Goal: Communication & Community: Answer question/provide support

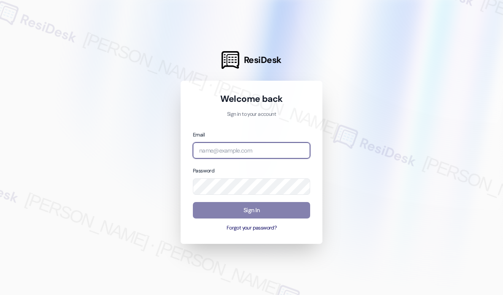
click at [257, 150] on input "email" at bounding box center [251, 150] width 117 height 16
click at [0, 294] on com-1password-button at bounding box center [0, 295] width 0 height 0
type input "automated-surveys-campus_living_centres-[PERSON_NAME].roles@campus_living_[DOMA…"
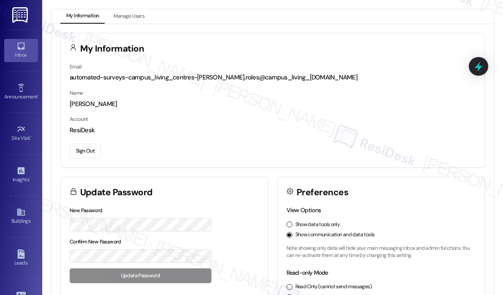
click at [18, 50] on icon at bounding box center [20, 45] width 9 height 9
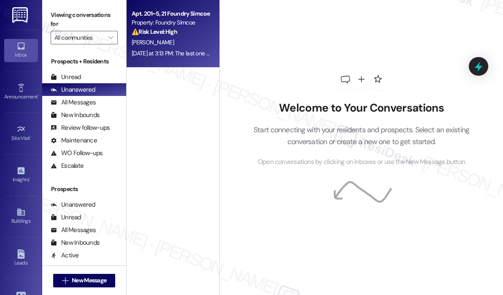
click at [178, 45] on div "[PERSON_NAME]" at bounding box center [171, 42] width 80 height 11
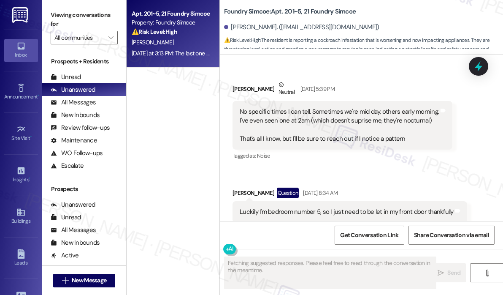
scroll to position [24338, 0]
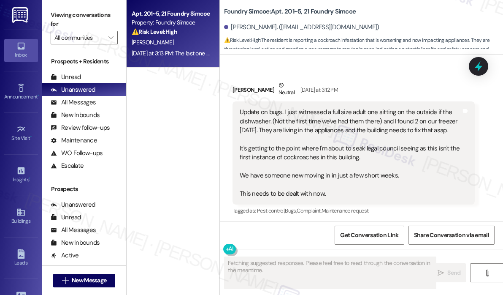
click at [419, 160] on div "Received via SMS [PERSON_NAME] [DATE] at 10:42 AM Yes, I would just like to kno…" at bounding box center [361, 82] width 283 height 417
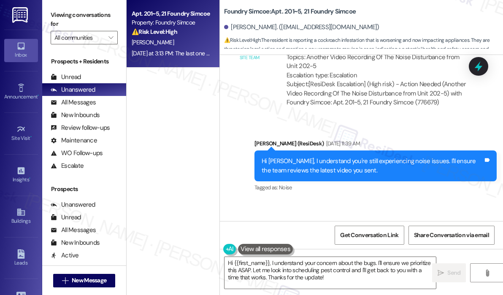
scroll to position [20033, 0]
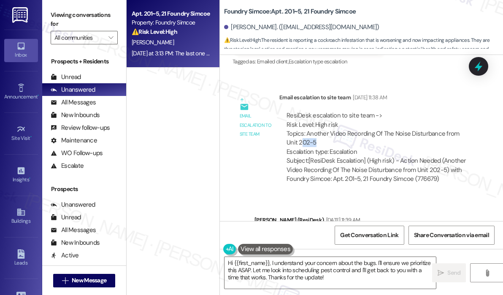
drag, startPoint x: 319, startPoint y: 88, endPoint x: 301, endPoint y: 88, distance: 18.1
click at [301, 111] on div "ResiDesk escalation to site team -> Risk Level: High risk Topics: Another Video…" at bounding box center [377, 133] width 181 height 45
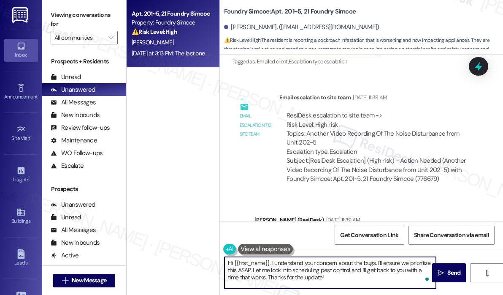
drag, startPoint x: 346, startPoint y: 279, endPoint x: 201, endPoint y: 253, distance: 147.0
click at [201, 253] on div "Apt. 201~5, 21 Foundry Simcoe Property: Foundry Simcoe ⚠️ Risk Level: High The …" at bounding box center [315, 147] width 376 height 295
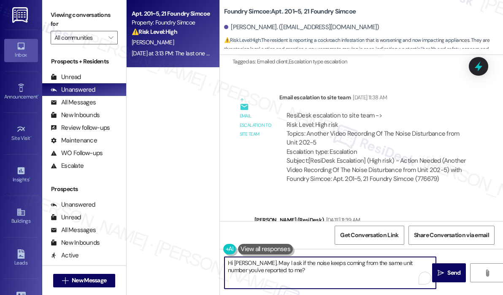
click at [348, 268] on textarea "Hi [PERSON_NAME]. May I ask if the noise keeps coming from the same unit number…" at bounding box center [330, 273] width 211 height 32
type textarea "Hi [PERSON_NAME]. May I ask if the noise keeps coming from the same unit number…"
click at [453, 270] on span "Send" at bounding box center [453, 272] width 13 height 9
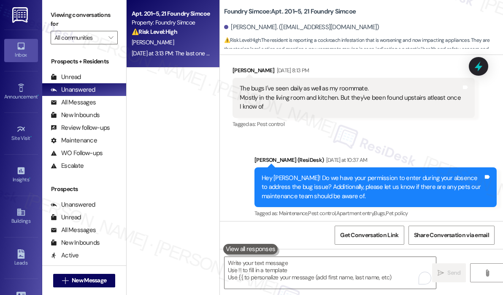
scroll to position [24029, 0]
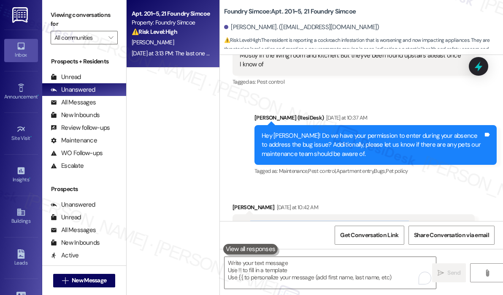
drag, startPoint x: 417, startPoint y: 152, endPoint x: 249, endPoint y: 150, distance: 168.0
click at [249, 220] on div "Yes, I would just like to know when they will be entering the unit. I'm doing s…" at bounding box center [351, 238] width 222 height 36
copy div "I would just like to know when they will be entering the unit."
click at [410, 196] on div "Received via SMS [PERSON_NAME] [DATE] at 10:42 AM Yes, I would just like to kno…" at bounding box center [353, 239] width 255 height 86
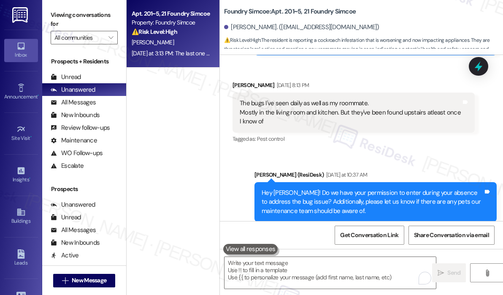
scroll to position [23902, 0]
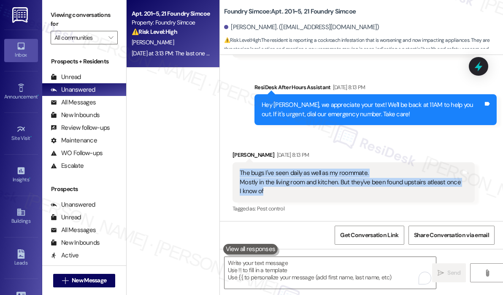
drag, startPoint x: 279, startPoint y: 118, endPoint x: 236, endPoint y: 103, distance: 45.0
click at [236, 162] on div "The bugs I've seen daily as well as my roommate. Mostly in the living room and …" at bounding box center [354, 182] width 242 height 40
copy div "The bugs I've seen daily as well as my roommate. Mostly in the living room and …"
click at [474, 67] on icon at bounding box center [479, 66] width 10 height 13
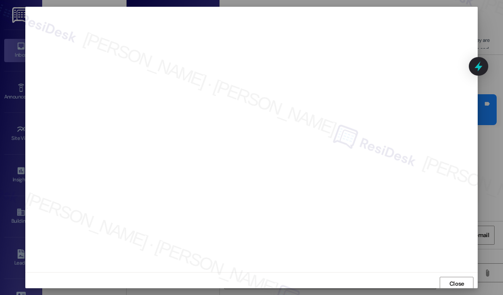
scroll to position [0, 0]
click at [456, 283] on span "Close" at bounding box center [456, 283] width 15 height 9
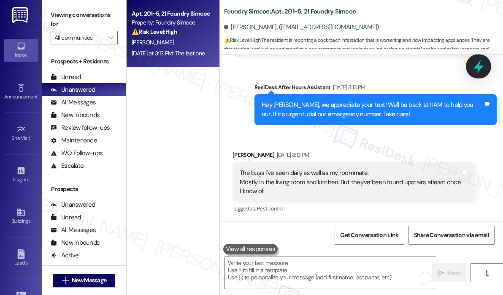
click at [481, 68] on icon at bounding box center [479, 66] width 10 height 13
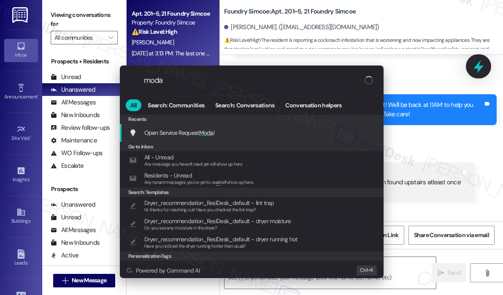
type input "modal"
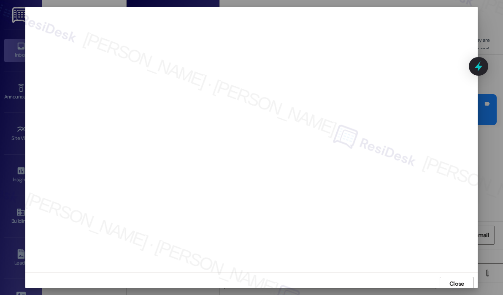
scroll to position [6, 0]
click at [452, 275] on span "Close" at bounding box center [456, 277] width 15 height 9
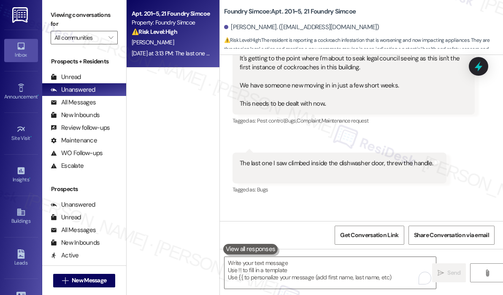
scroll to position [24493, 0]
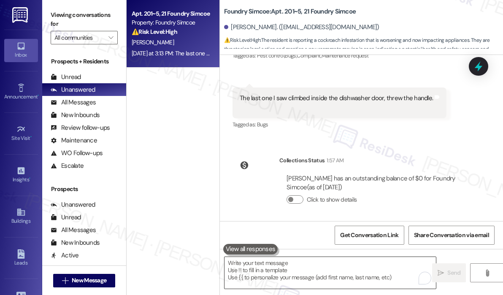
click at [325, 275] on textarea "To enrich screen reader interactions, please activate Accessibility in Grammarl…" at bounding box center [330, 273] width 211 height 32
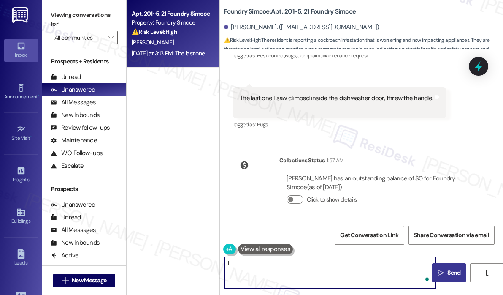
type textarea "I"
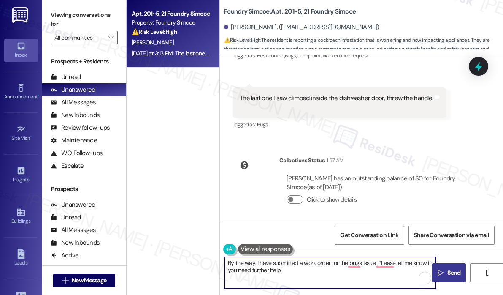
paste textarea "’ve submitted a work order for the bug issue. Please let me know if you need an…"
click at [357, 269] on textarea "By the way, I’ve submitted a work order for the bug issue. Please let me know i…" at bounding box center [330, 273] width 211 height 32
type textarea "By the way, I’ve submitted a work order for the bug issue. Please let me know i…"
click at [453, 273] on span "Send" at bounding box center [453, 272] width 13 height 9
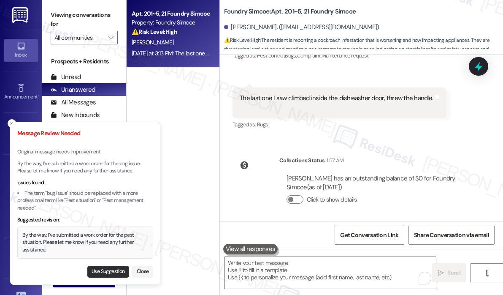
click at [100, 270] on button "Use Suggestion" at bounding box center [108, 271] width 42 height 12
type textarea "By the way, I’ve submitted a work order for the pest situation. Please let me k…"
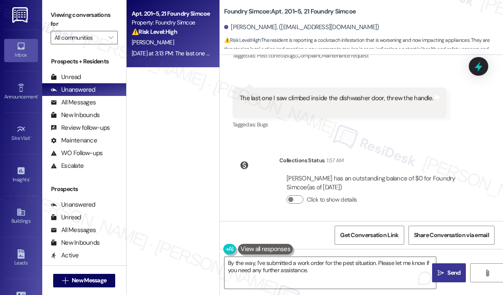
click at [444, 269] on icon "" at bounding box center [441, 272] width 6 height 7
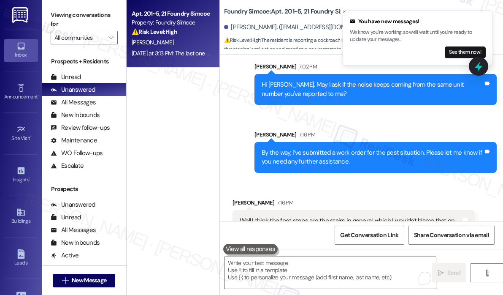
scroll to position [24673, 0]
